Goal: Information Seeking & Learning: Learn about a topic

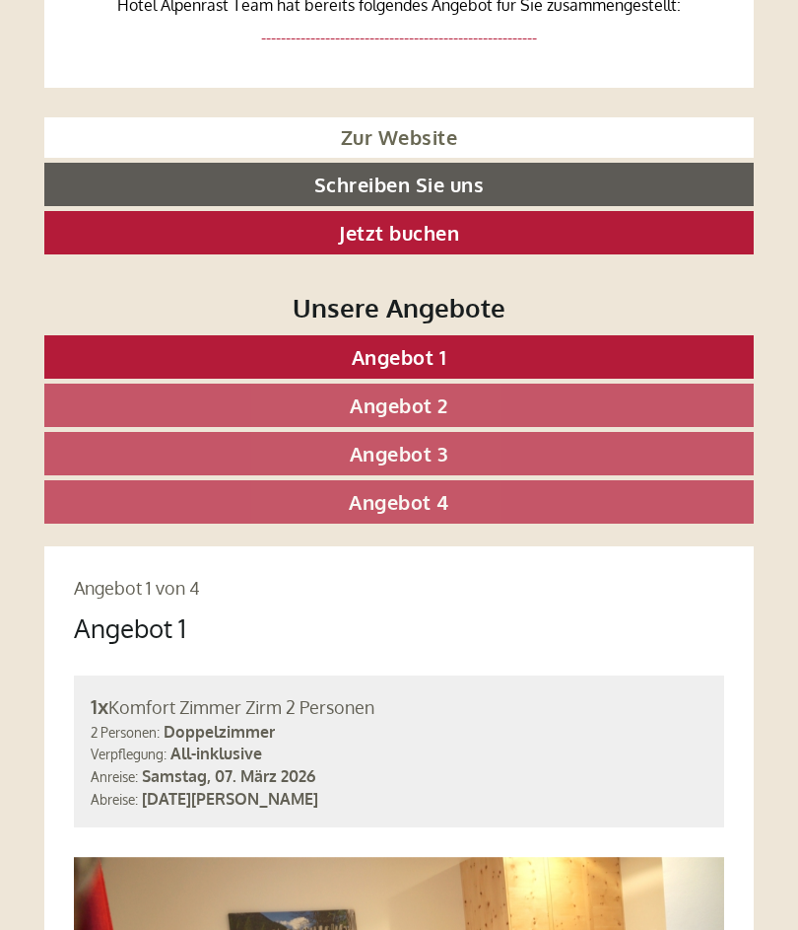
click at [496, 490] on link "Angebot 4" at bounding box center [399, 501] width 710 height 43
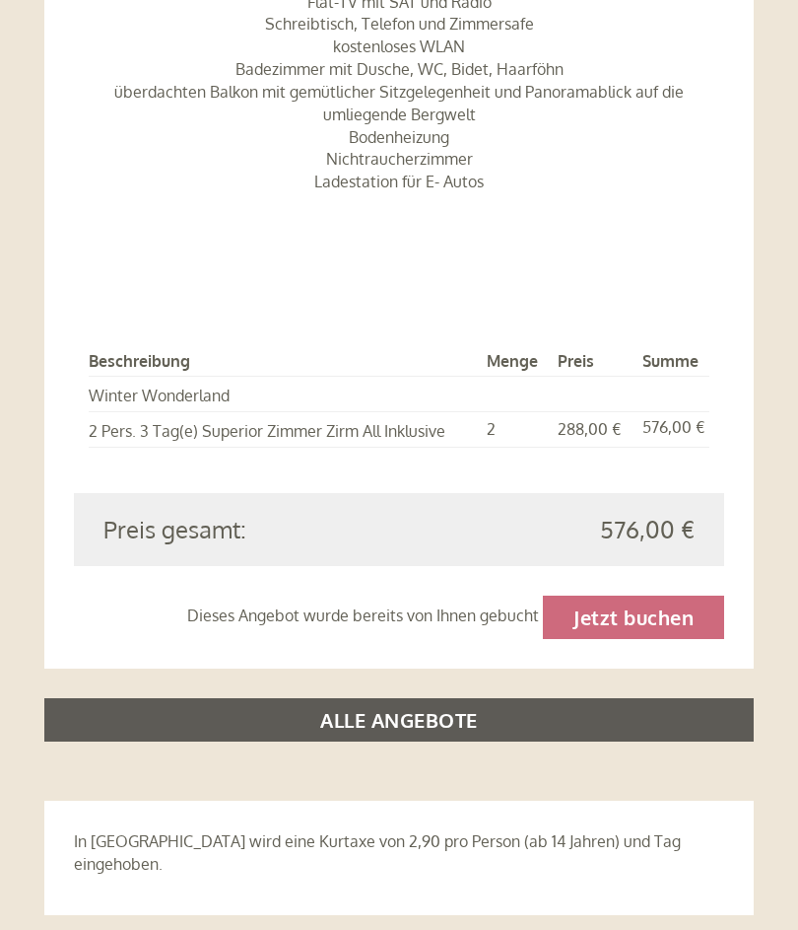
scroll to position [2301, 0]
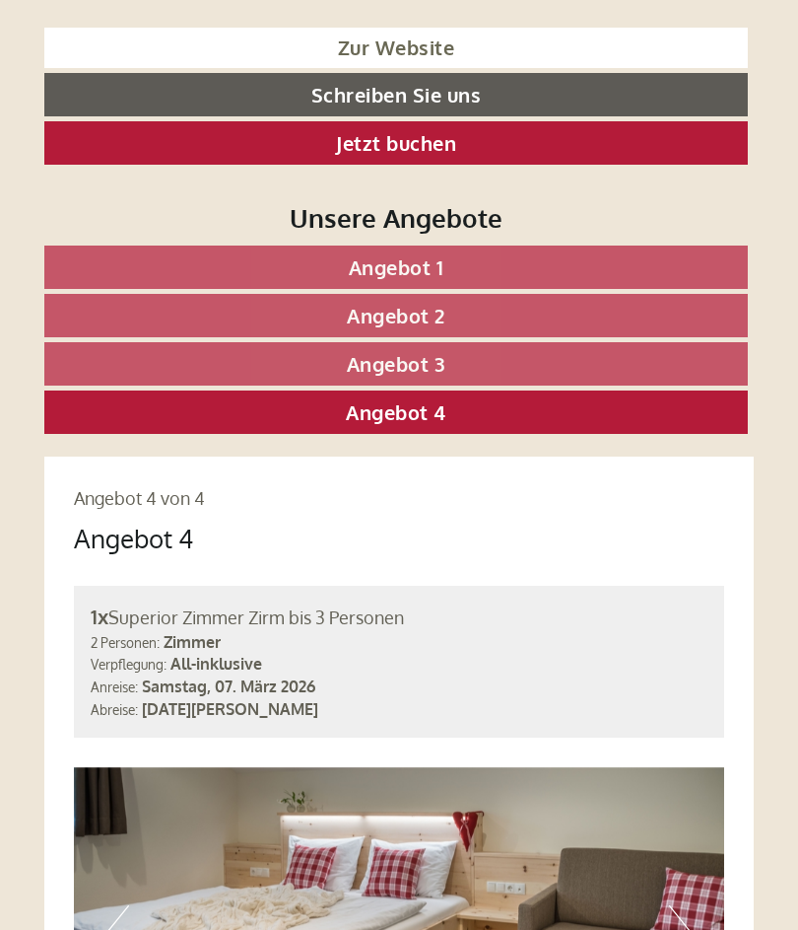
click at [530, 350] on link "Angebot 3" at bounding box center [396, 363] width 704 height 43
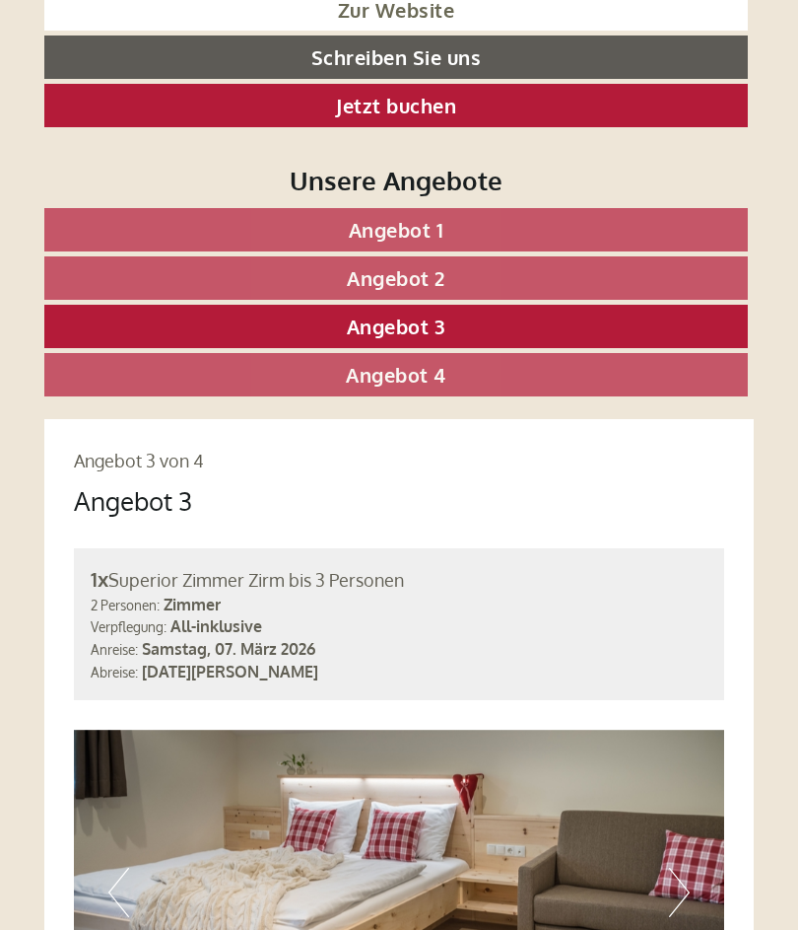
click at [528, 266] on link "Angebot 2" at bounding box center [396, 277] width 704 height 43
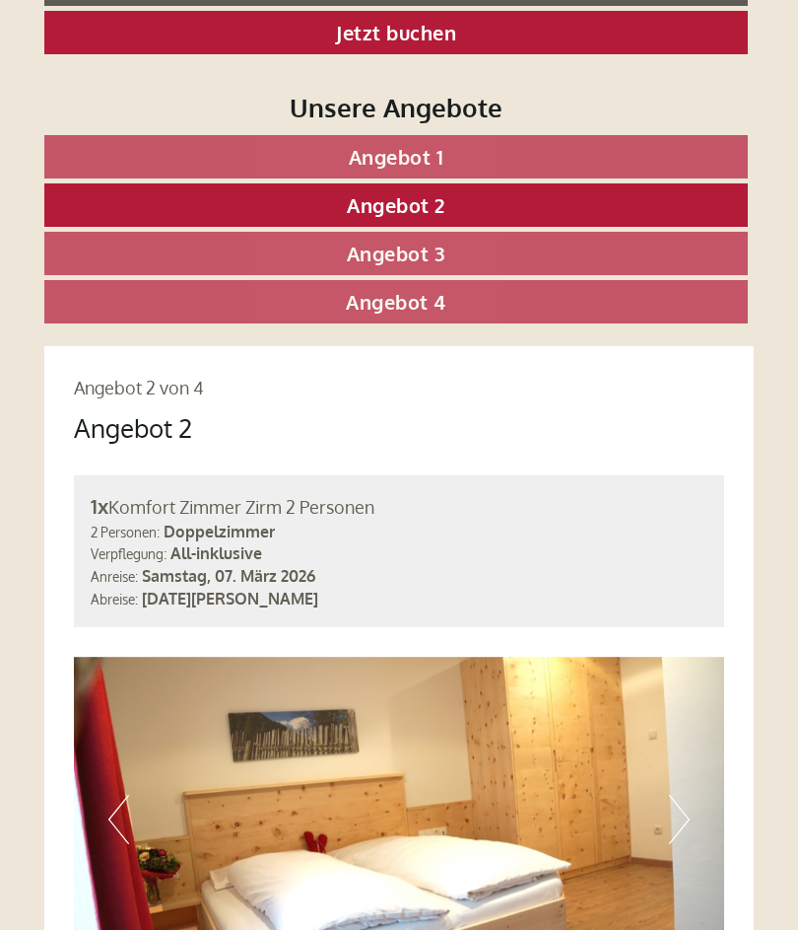
click at [520, 139] on link "Angebot 1" at bounding box center [396, 156] width 704 height 43
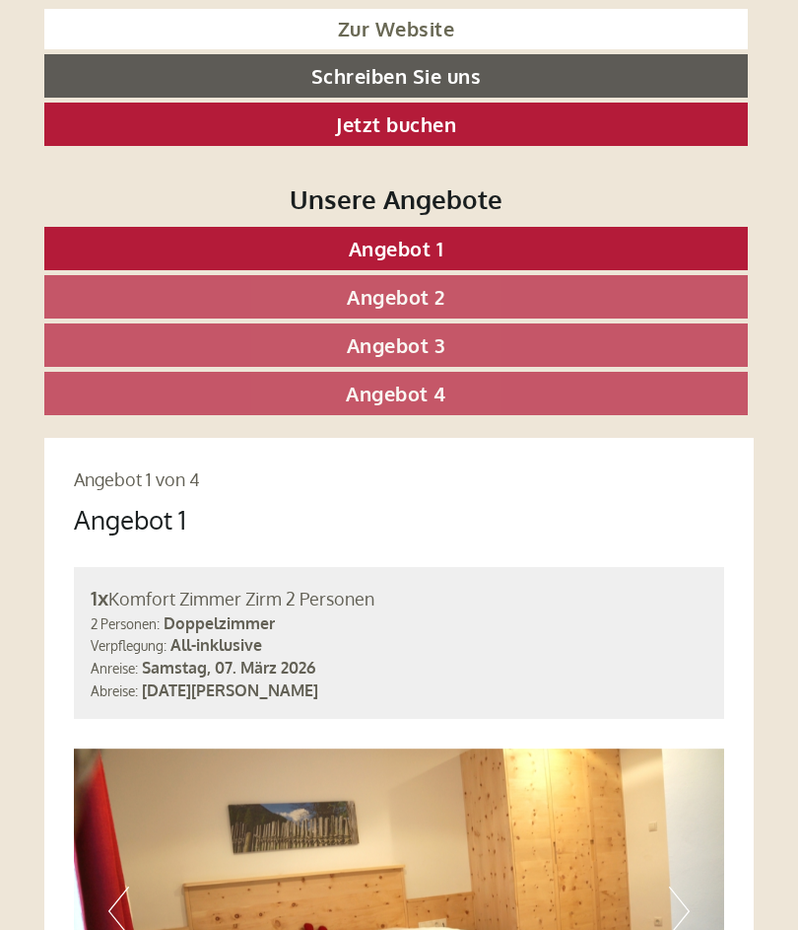
click at [653, 383] on link "Angebot 4" at bounding box center [396, 393] width 704 height 43
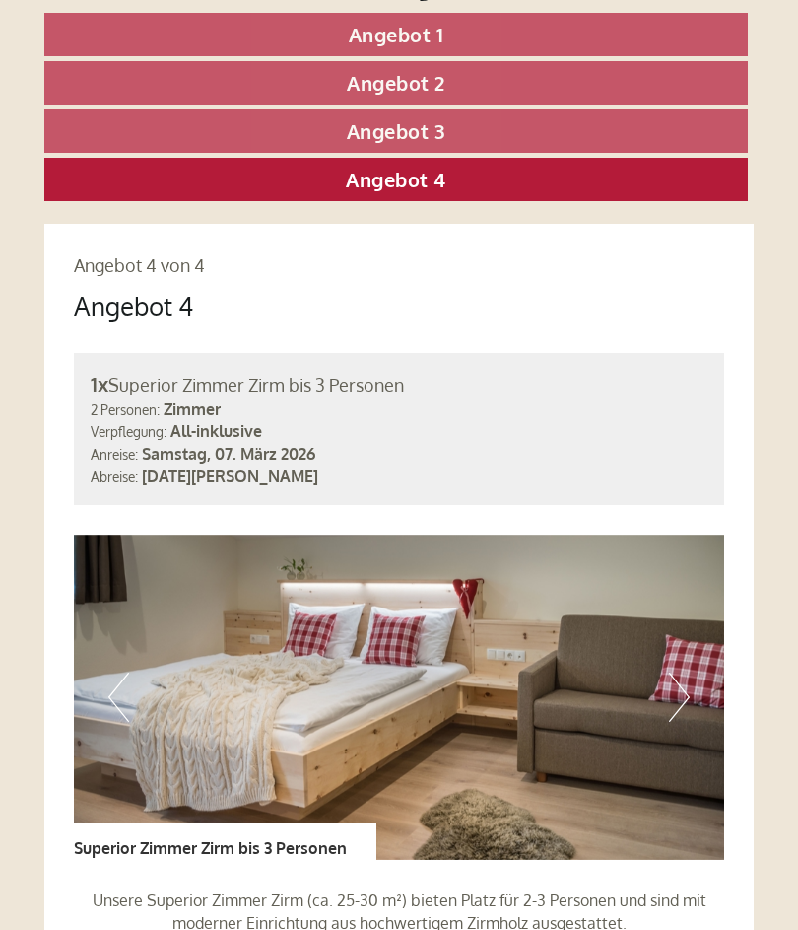
scroll to position [1183, 0]
click at [534, 30] on link "Angebot 1" at bounding box center [396, 34] width 704 height 43
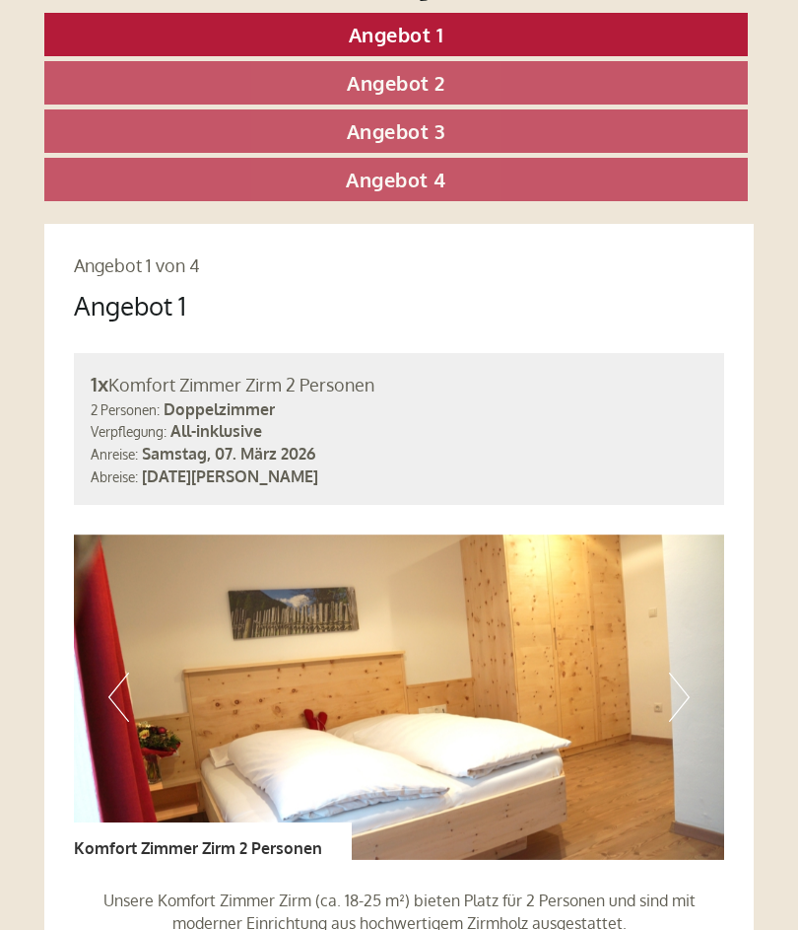
click at [533, 187] on link "Angebot 4" at bounding box center [396, 179] width 704 height 43
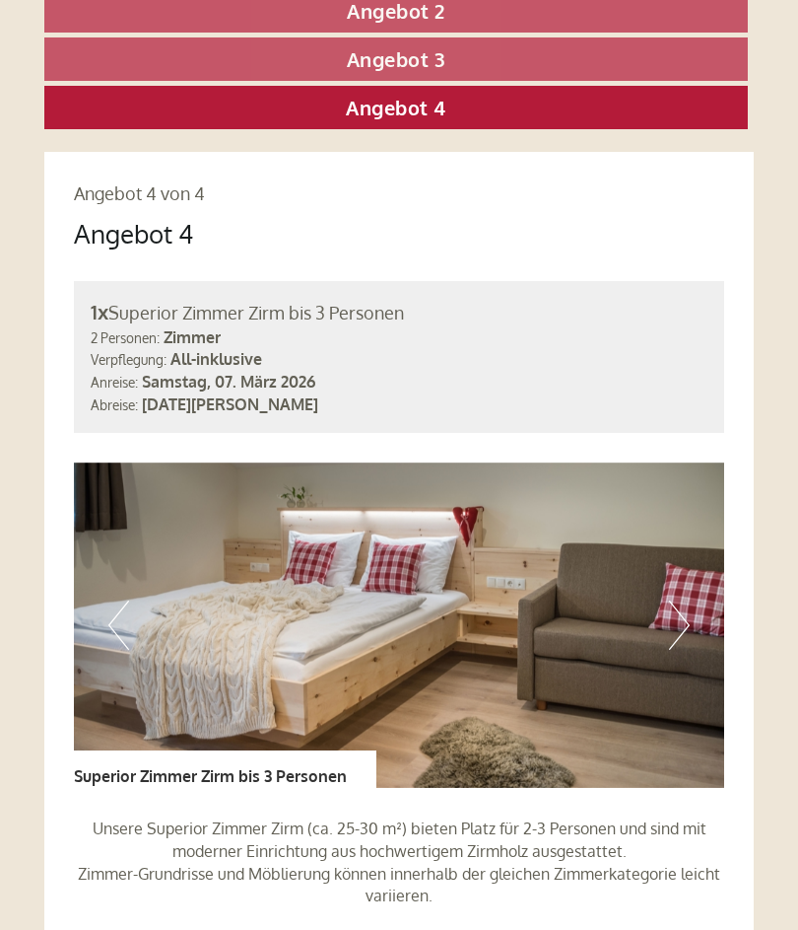
scroll to position [1283, 0]
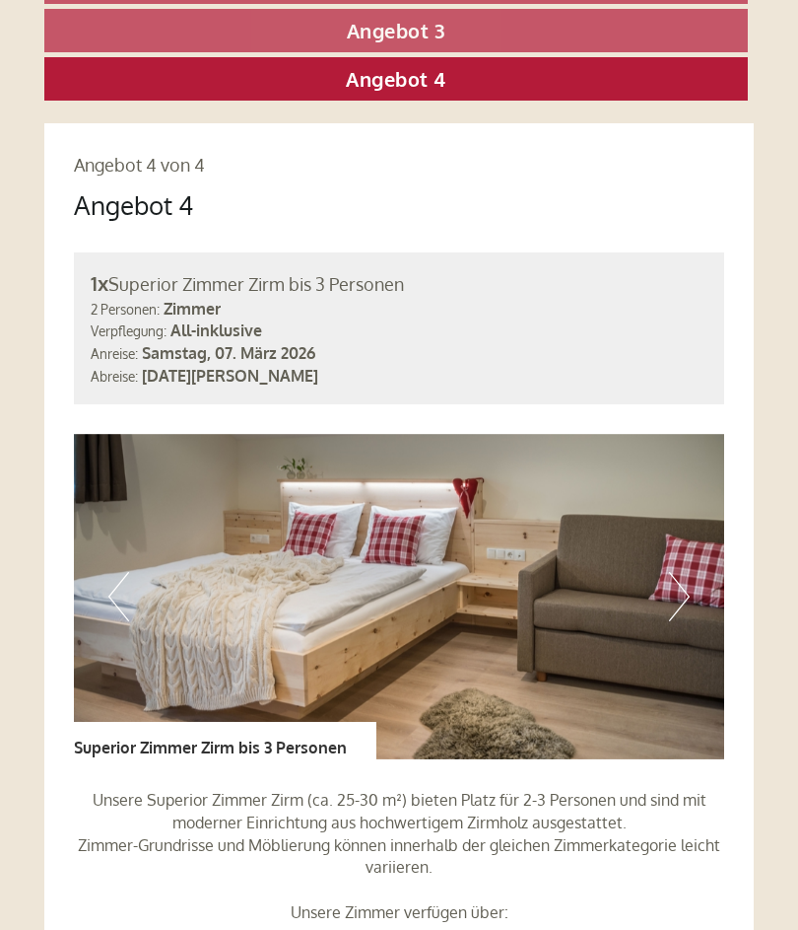
click at [692, 585] on img at bounding box center [399, 597] width 651 height 325
click at [676, 581] on button "Next" at bounding box center [679, 597] width 21 height 49
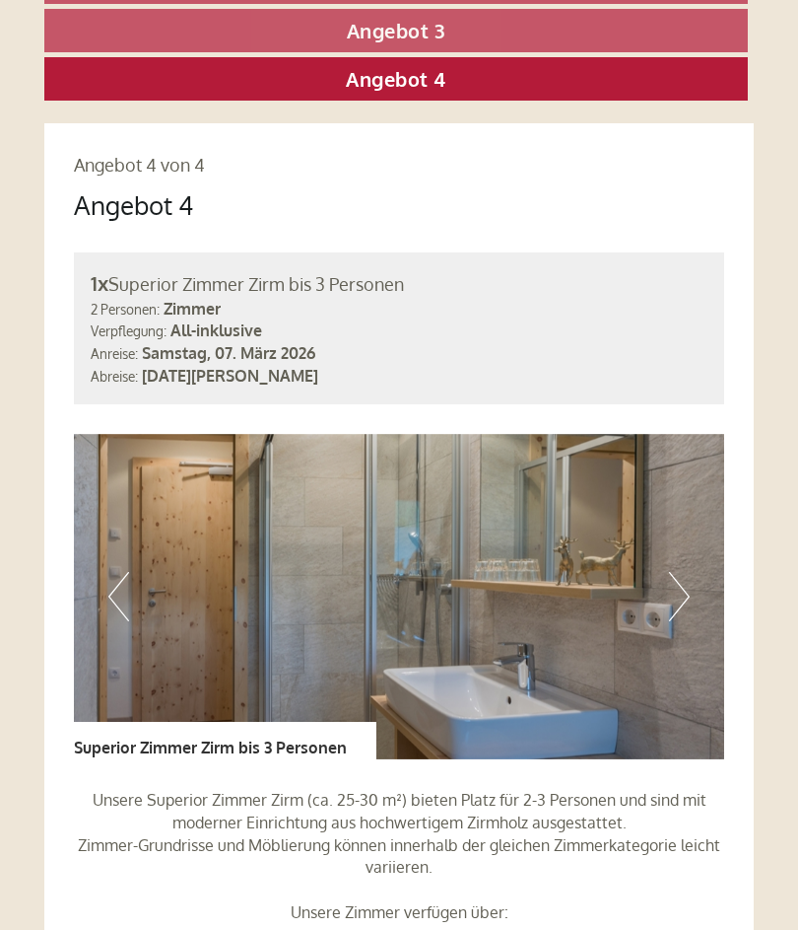
scroll to position [1284, 0]
click at [676, 573] on button "Next" at bounding box center [679, 596] width 21 height 49
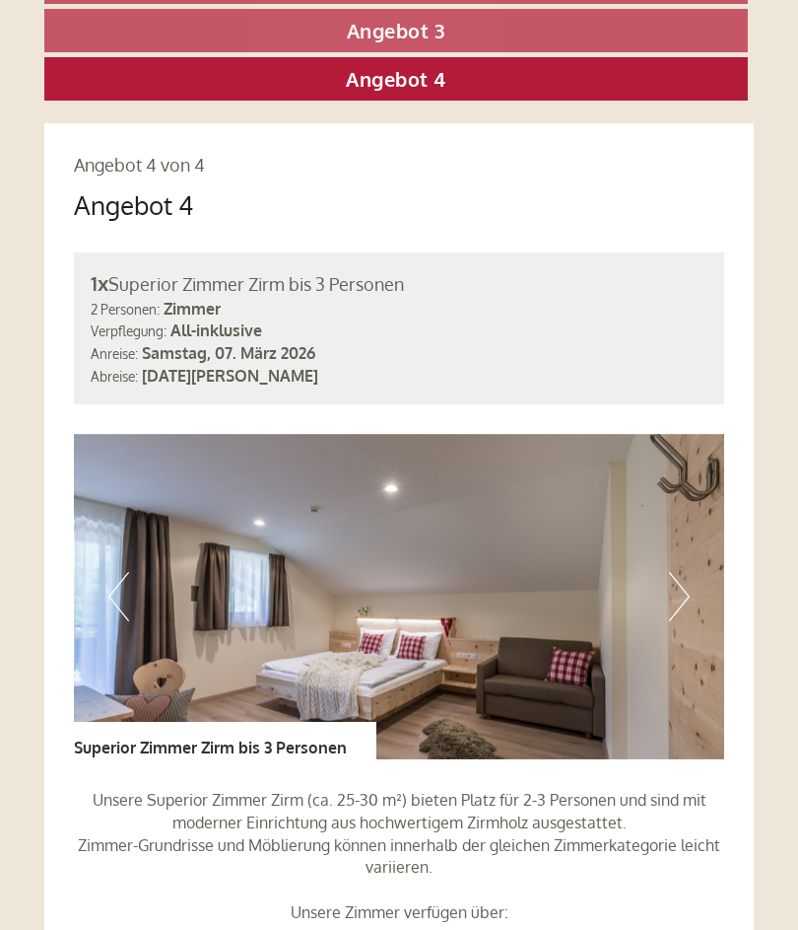
click at [681, 578] on button "Next" at bounding box center [679, 596] width 21 height 49
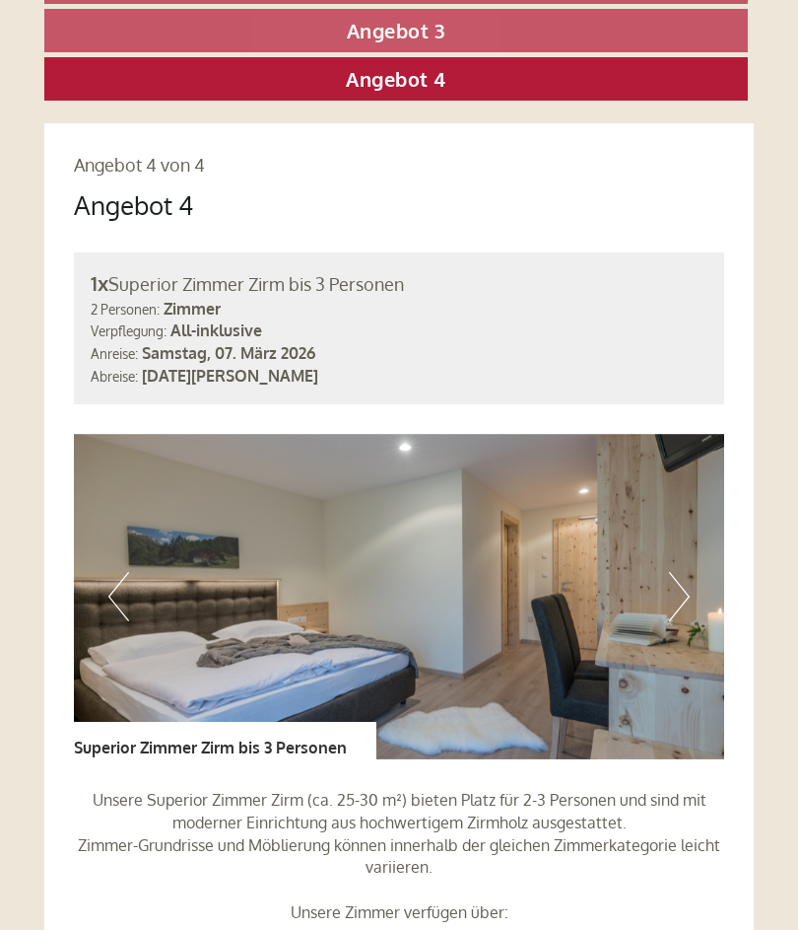
click at [681, 581] on button "Next" at bounding box center [679, 596] width 21 height 49
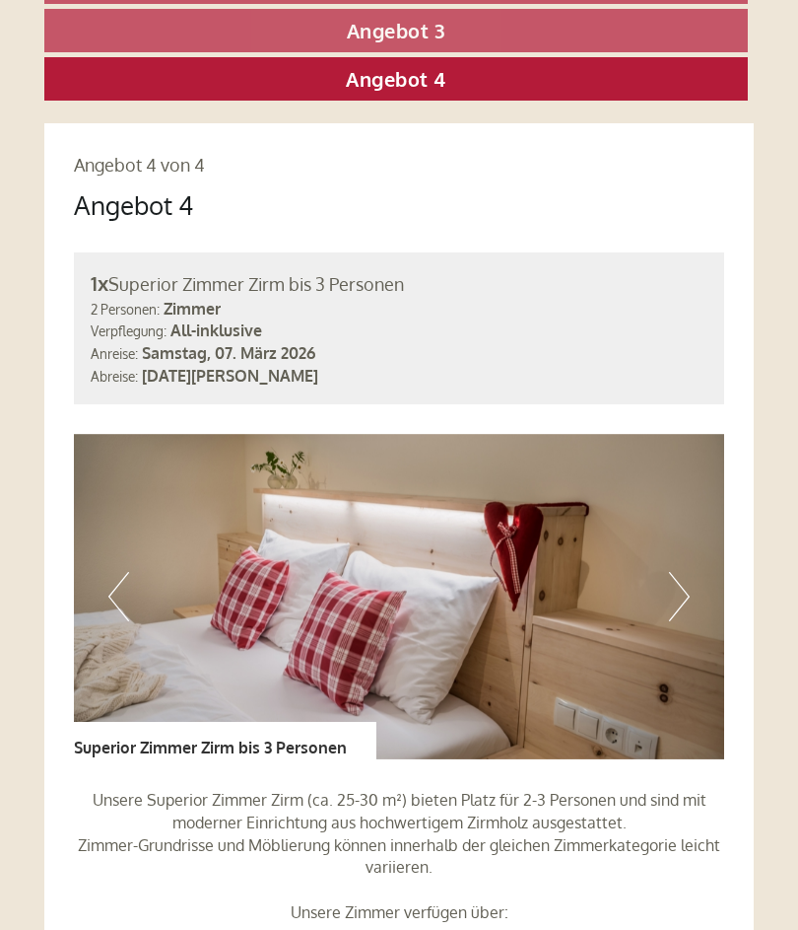
click at [680, 578] on button "Next" at bounding box center [679, 596] width 21 height 49
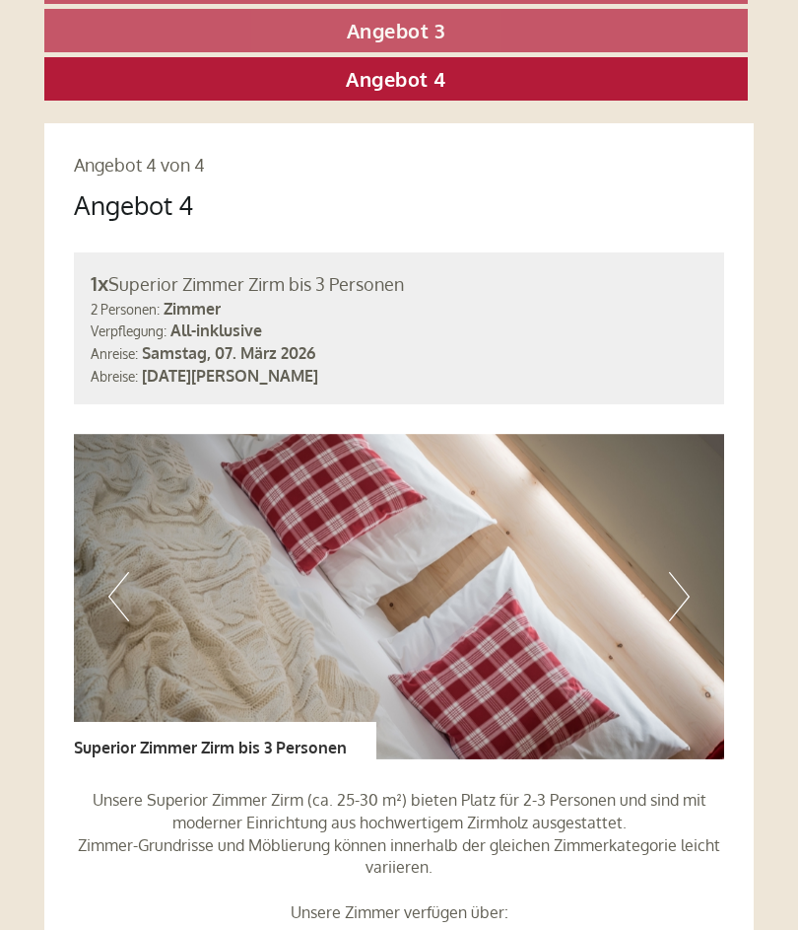
click at [685, 577] on button "Next" at bounding box center [679, 596] width 21 height 49
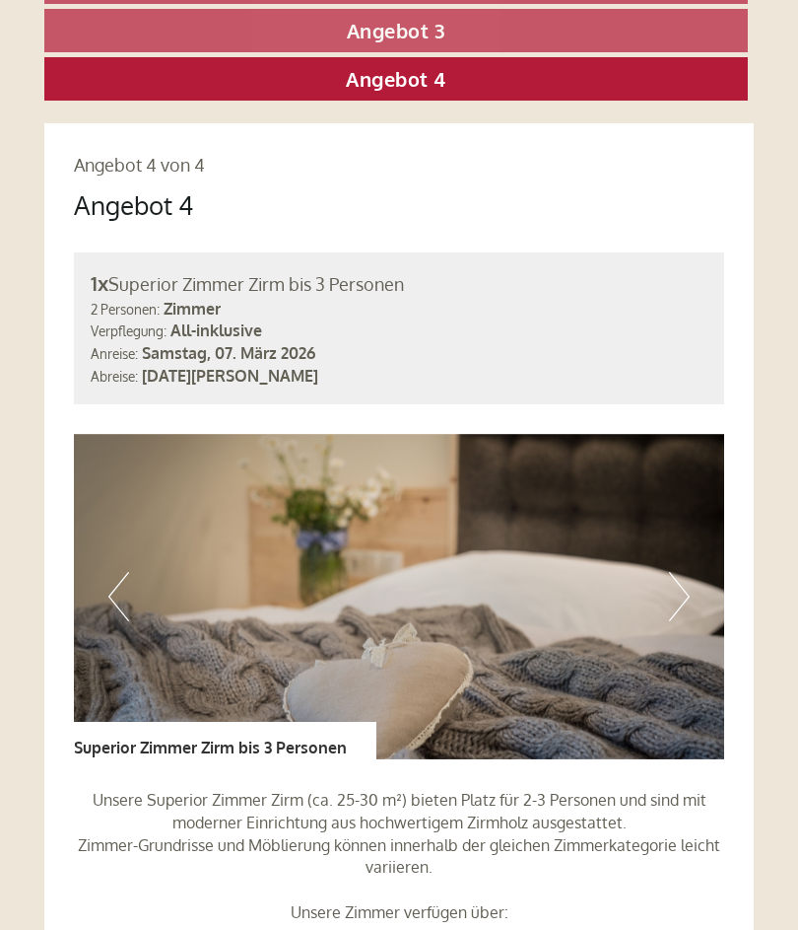
click at [682, 572] on button "Next" at bounding box center [679, 596] width 21 height 49
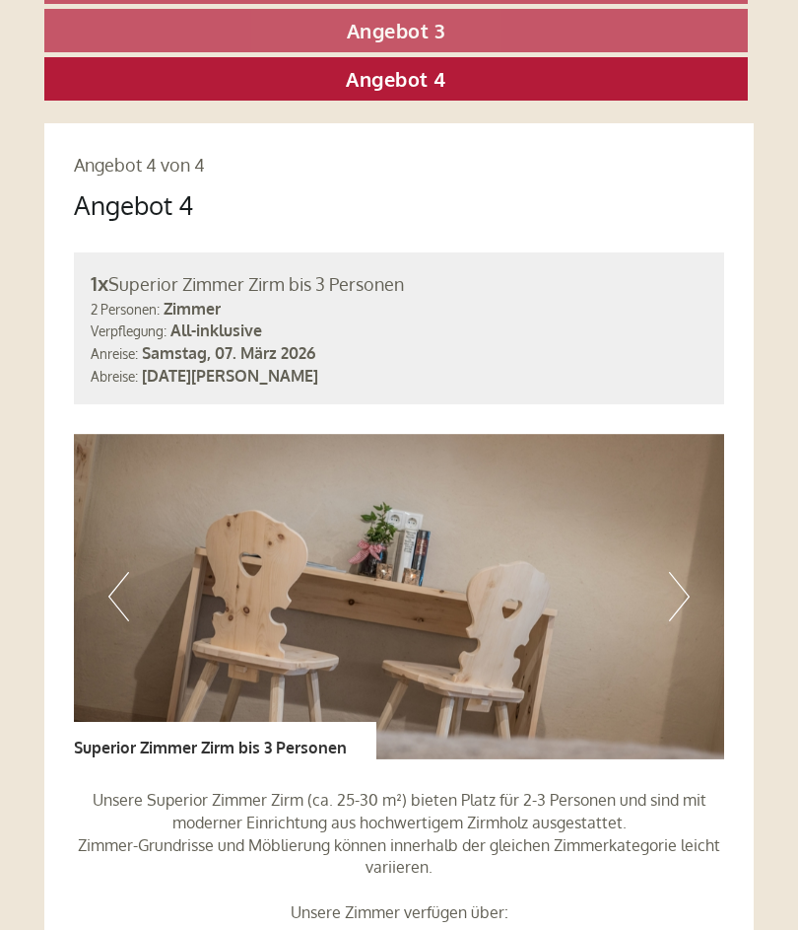
click at [686, 572] on button "Next" at bounding box center [679, 596] width 21 height 49
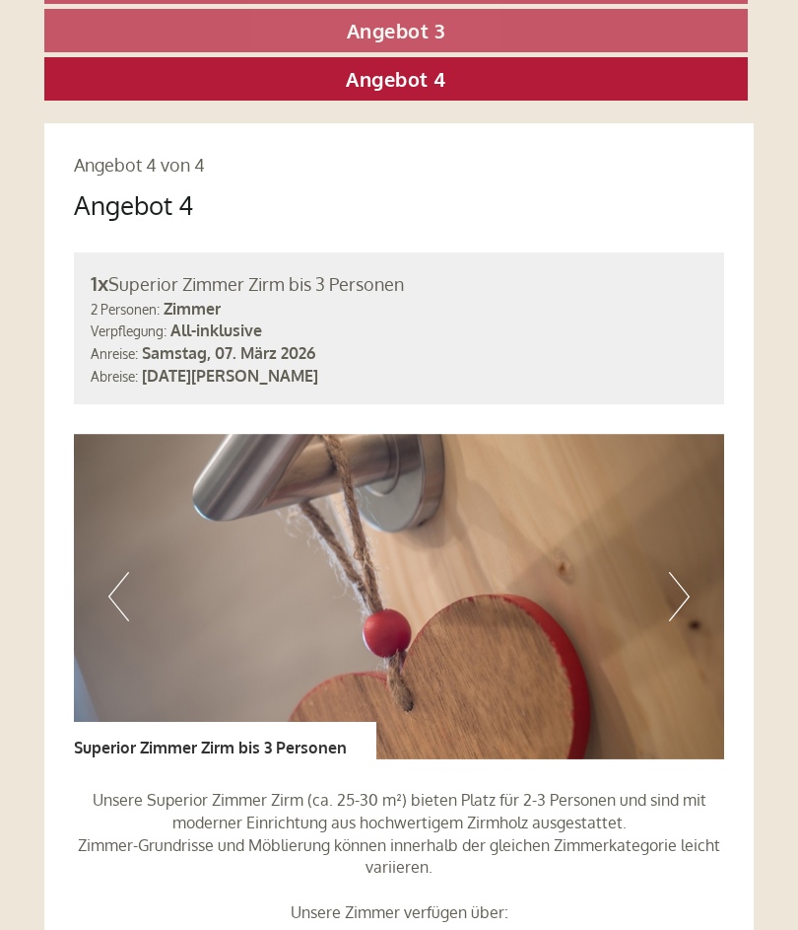
click at [692, 581] on img at bounding box center [399, 596] width 651 height 325
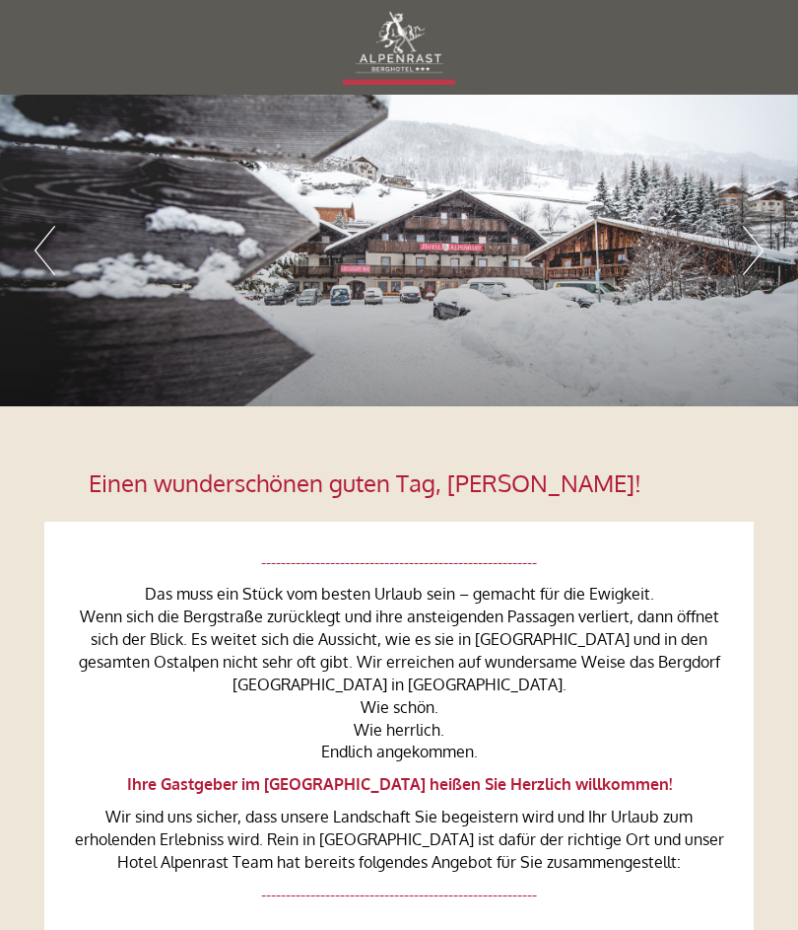
scroll to position [0, 0]
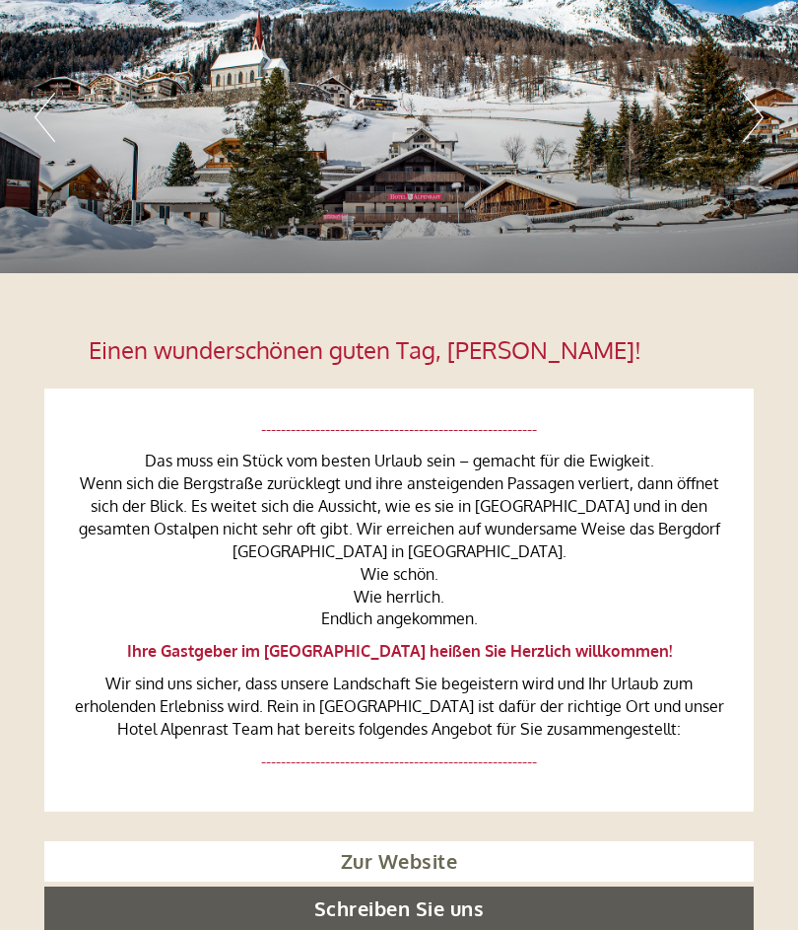
scroll to position [136, 0]
